Goal: Task Accomplishment & Management: Manage account settings

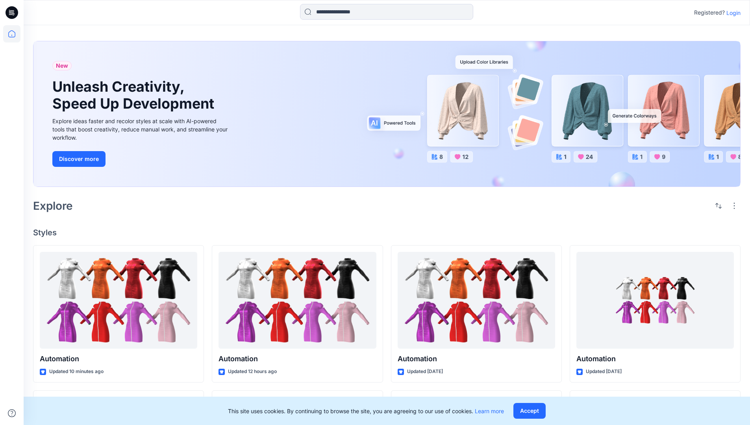
click at [731, 13] on p "Login" at bounding box center [733, 13] width 14 height 8
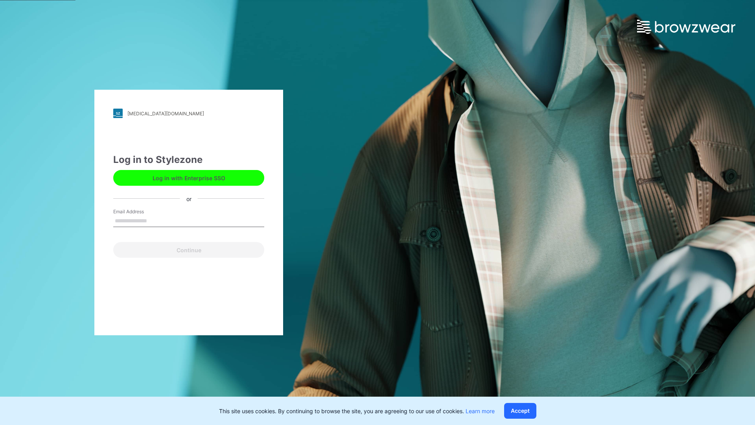
click at [155, 220] on input "Email Address" at bounding box center [188, 221] width 151 height 12
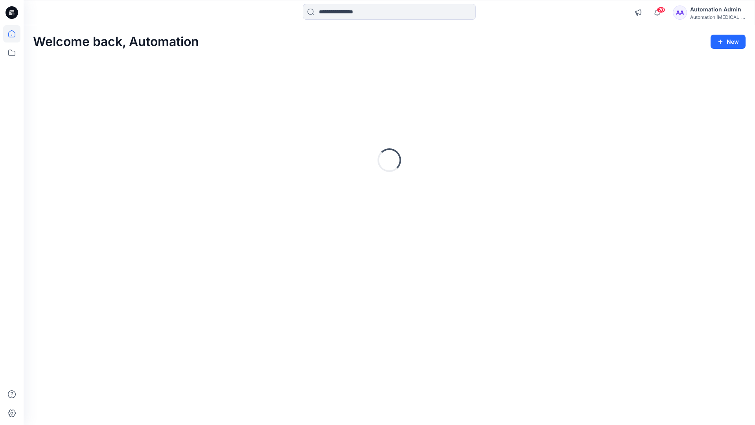
click at [15, 34] on icon at bounding box center [11, 33] width 7 height 7
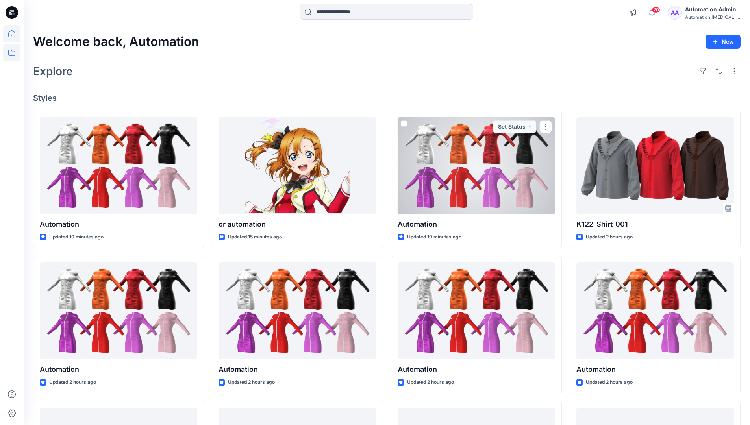
click at [13, 55] on icon at bounding box center [11, 52] width 17 height 17
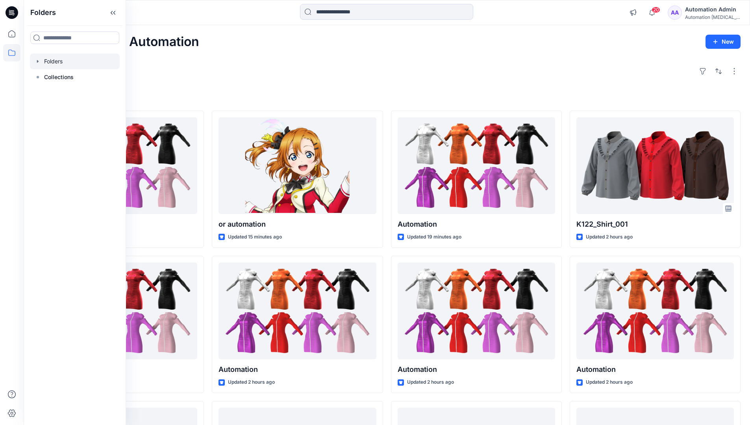
click at [57, 59] on div at bounding box center [75, 62] width 90 height 16
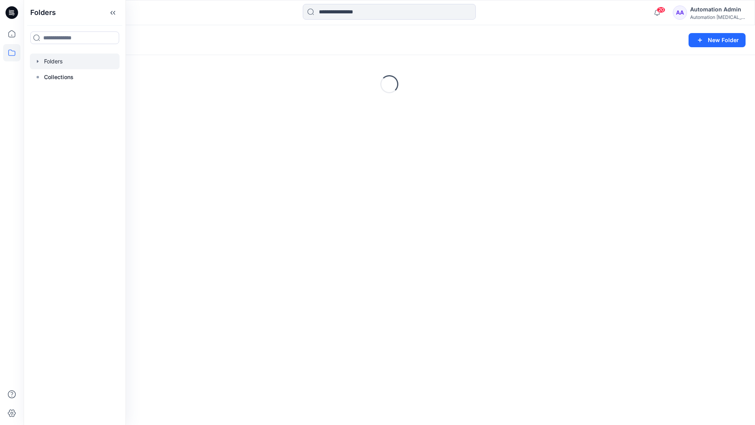
click at [395, 211] on div "Folders New Folder Loading..." at bounding box center [390, 225] width 732 height 400
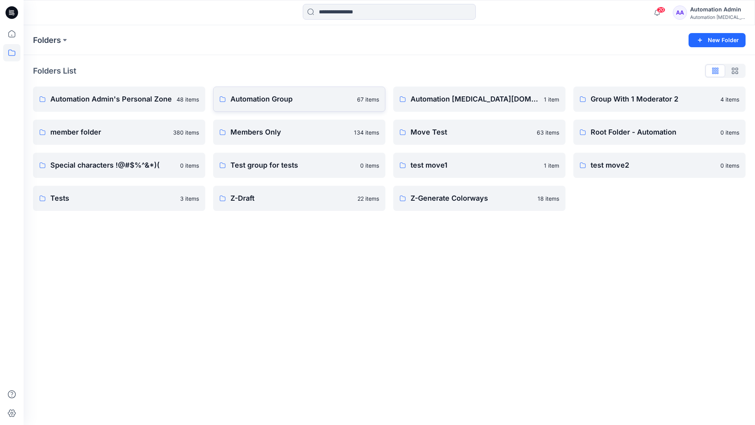
click at [268, 102] on p "Automation Group" at bounding box center [292, 99] width 122 height 11
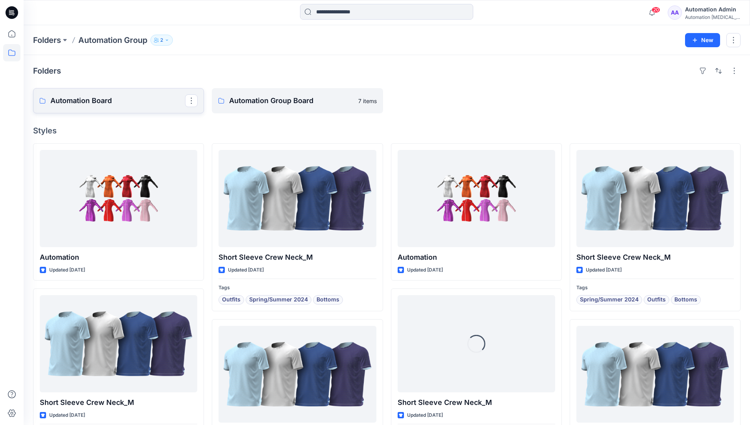
click at [156, 110] on link "Automation Board" at bounding box center [118, 100] width 171 height 25
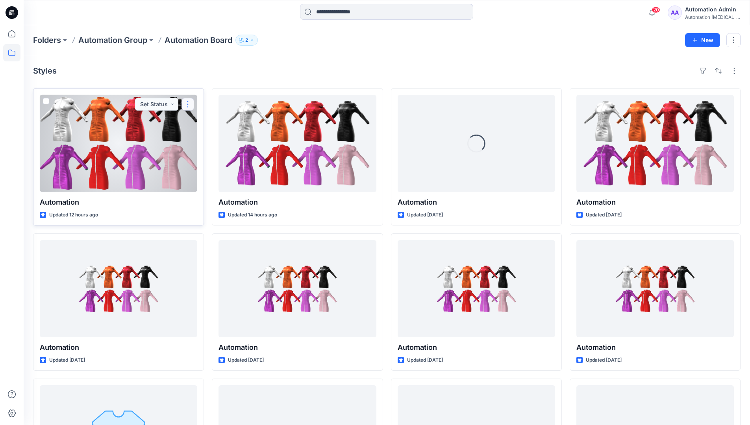
click at [186, 106] on button "button" at bounding box center [187, 104] width 13 height 13
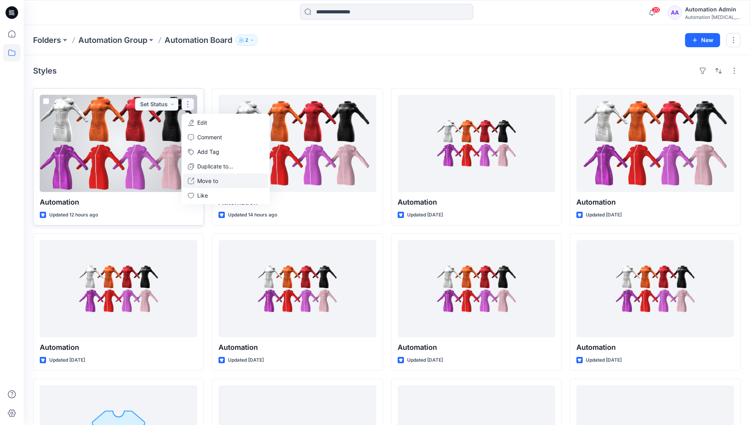
click at [203, 181] on p "Move to" at bounding box center [207, 181] width 21 height 8
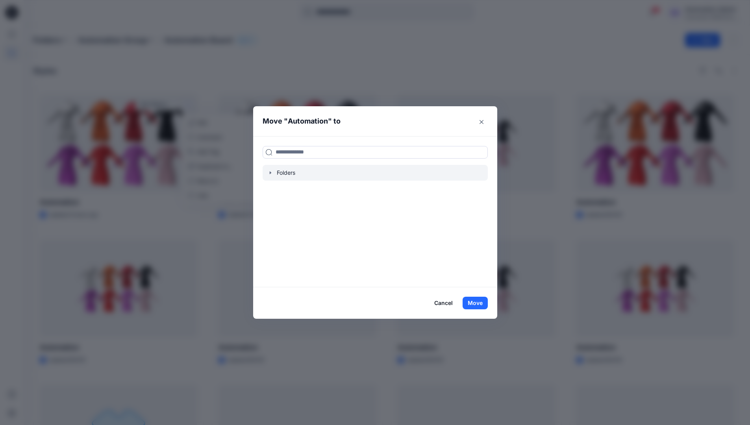
click at [273, 174] on icon "button" at bounding box center [270, 173] width 6 height 6
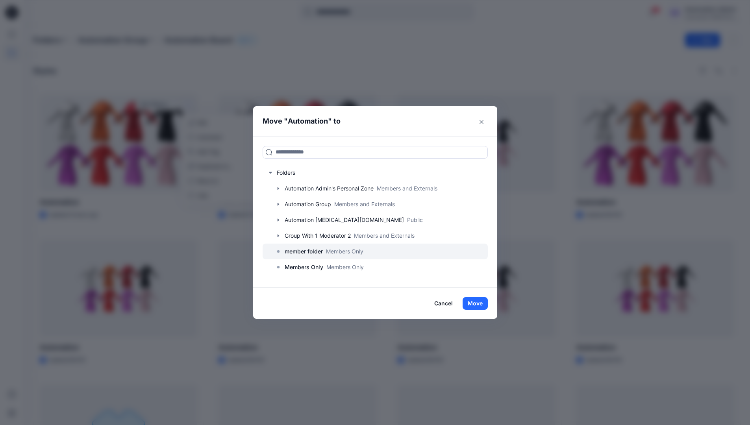
click at [305, 253] on p "member folder" at bounding box center [303, 251] width 38 height 9
click at [481, 303] on button "Move" at bounding box center [474, 303] width 25 height 13
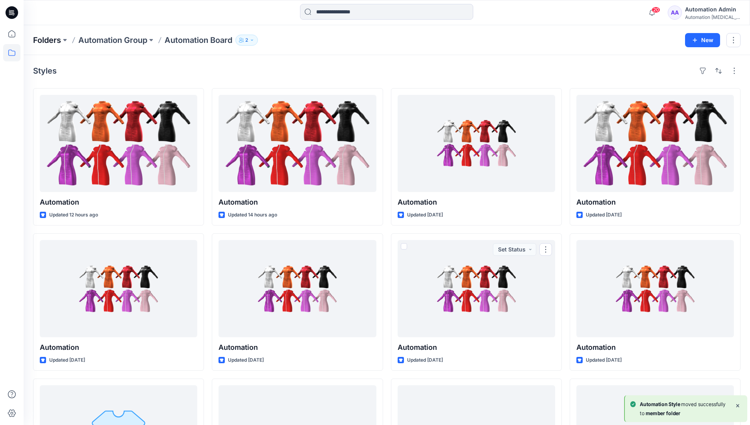
click at [50, 40] on p "Folders" at bounding box center [47, 40] width 28 height 11
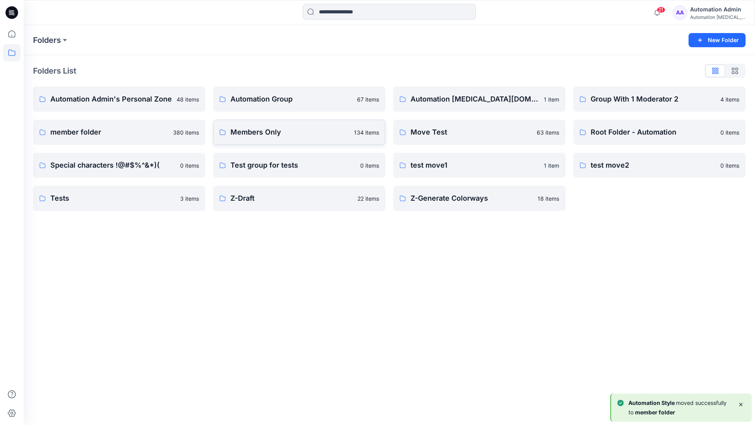
click at [278, 134] on p "Members Only" at bounding box center [290, 132] width 119 height 11
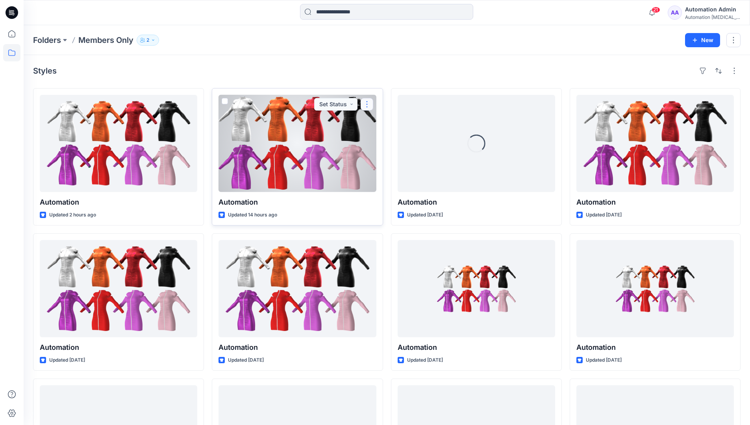
click at [367, 103] on button "button" at bounding box center [366, 104] width 13 height 13
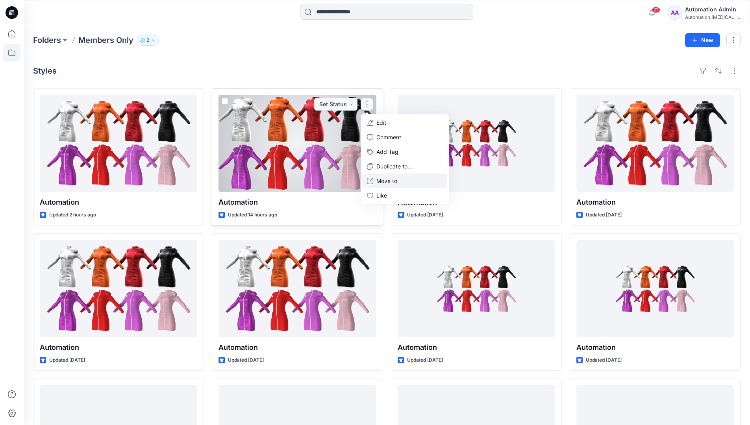
click at [382, 178] on p "Move to" at bounding box center [386, 181] width 21 height 8
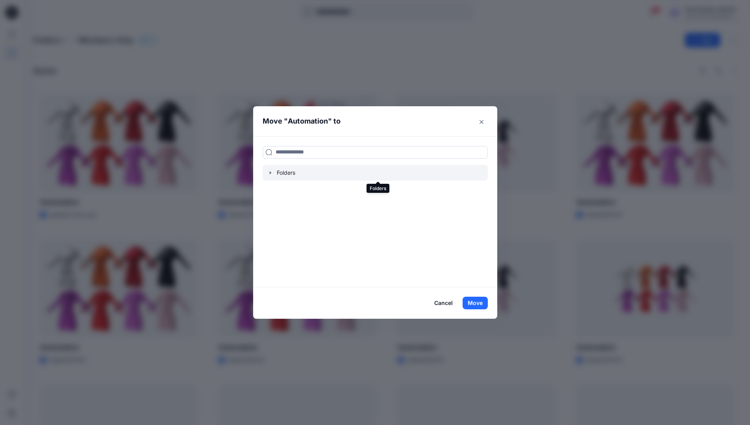
click at [273, 173] on icon "button" at bounding box center [270, 173] width 6 height 6
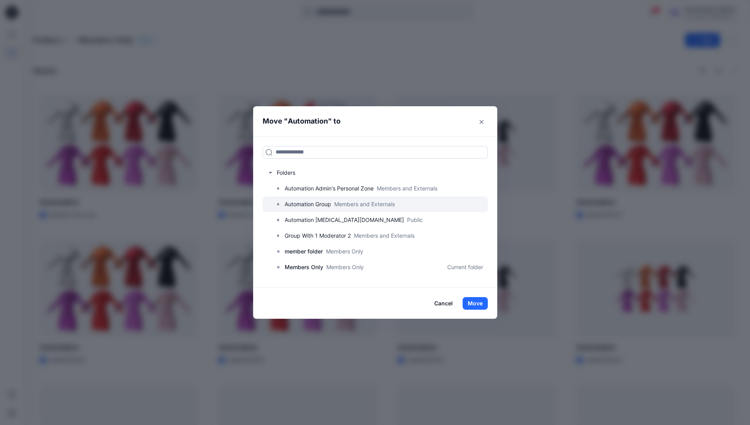
click at [281, 203] on icon "button" at bounding box center [278, 204] width 6 height 6
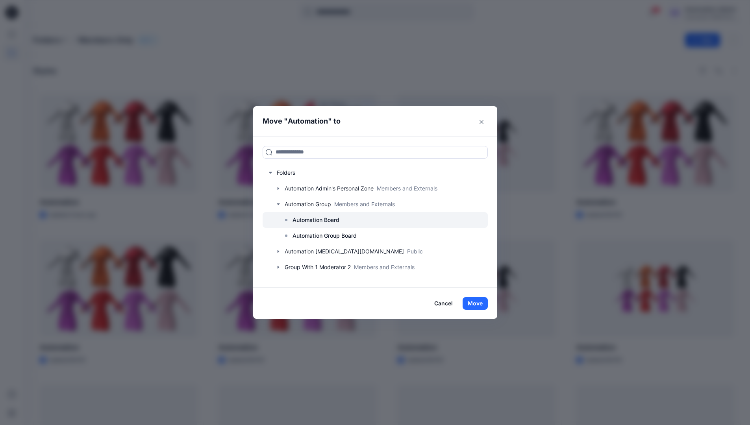
click at [304, 216] on p "Automation Board" at bounding box center [315, 219] width 47 height 9
click at [476, 304] on button "Move" at bounding box center [474, 303] width 25 height 13
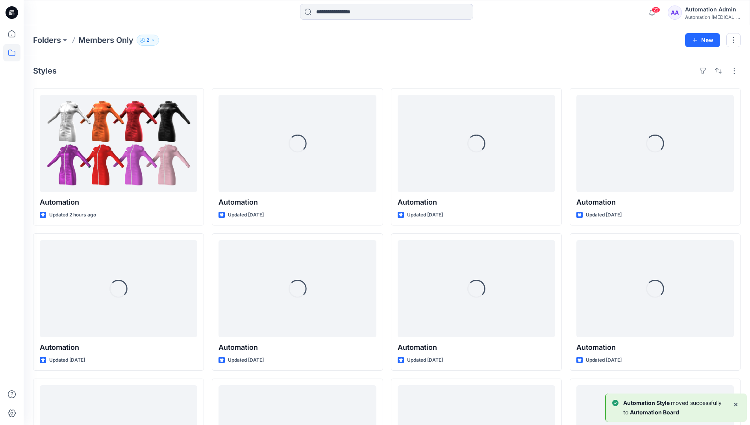
click at [698, 12] on div "Automation Admin" at bounding box center [712, 9] width 55 height 9
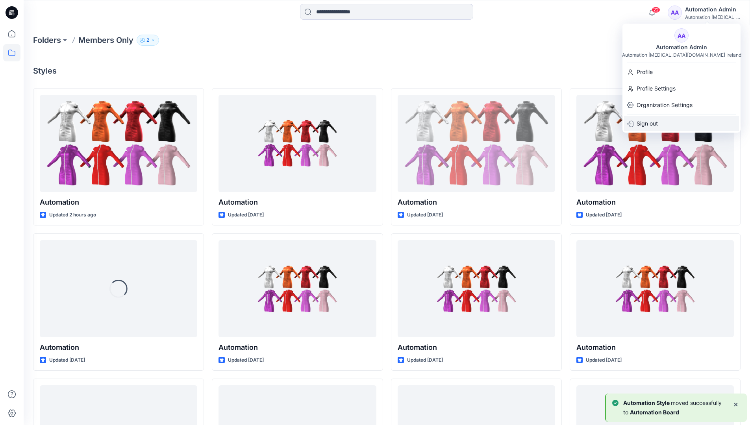
click at [650, 122] on p "Sign out" at bounding box center [646, 123] width 21 height 15
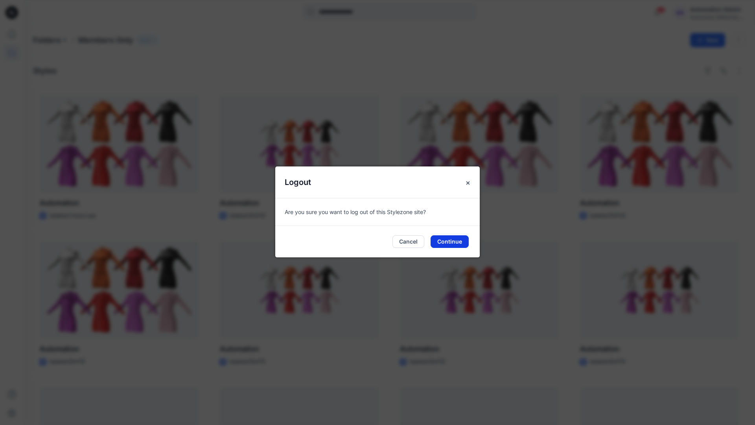
click at [452, 240] on button "Continue" at bounding box center [450, 241] width 38 height 13
